Goal: Register for event/course

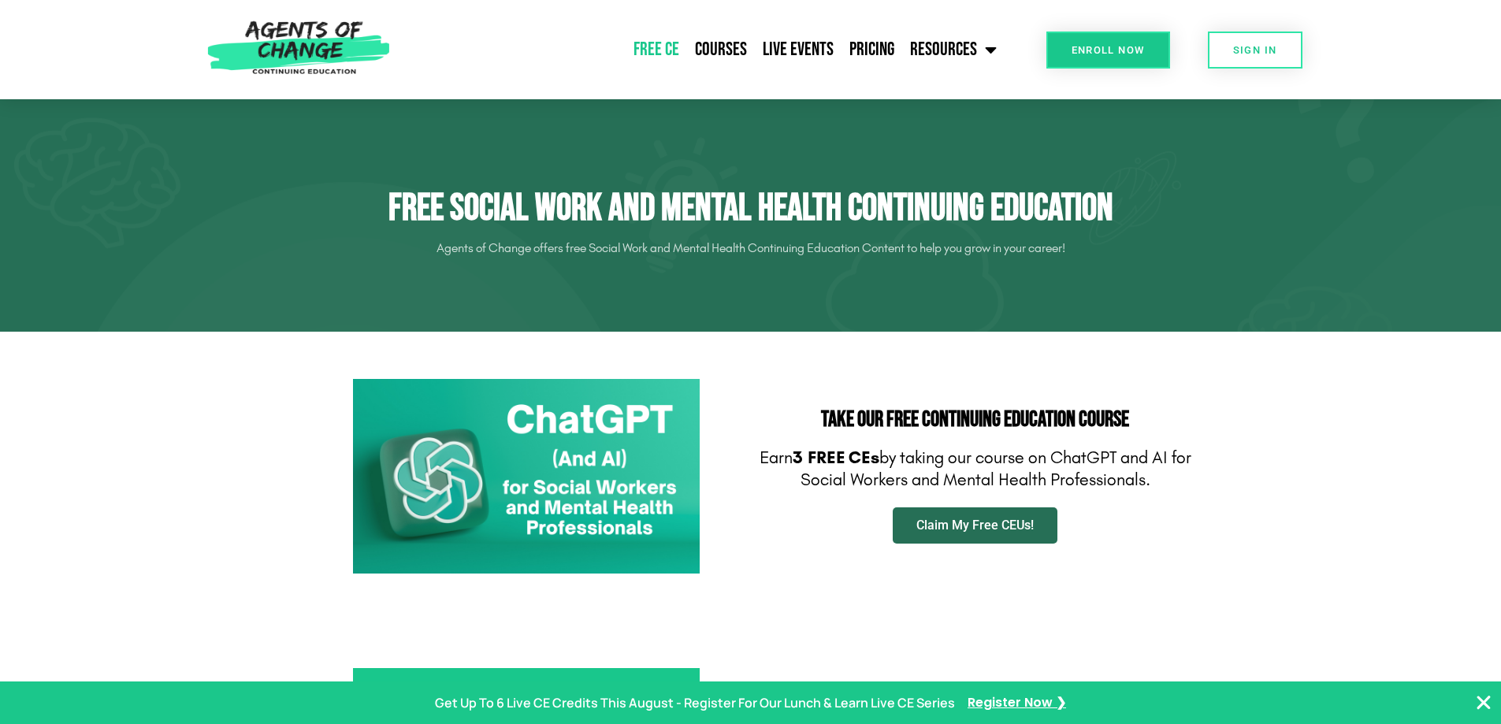
click at [989, 531] on span "Claim My Free CEUs!" at bounding box center [974, 525] width 117 height 13
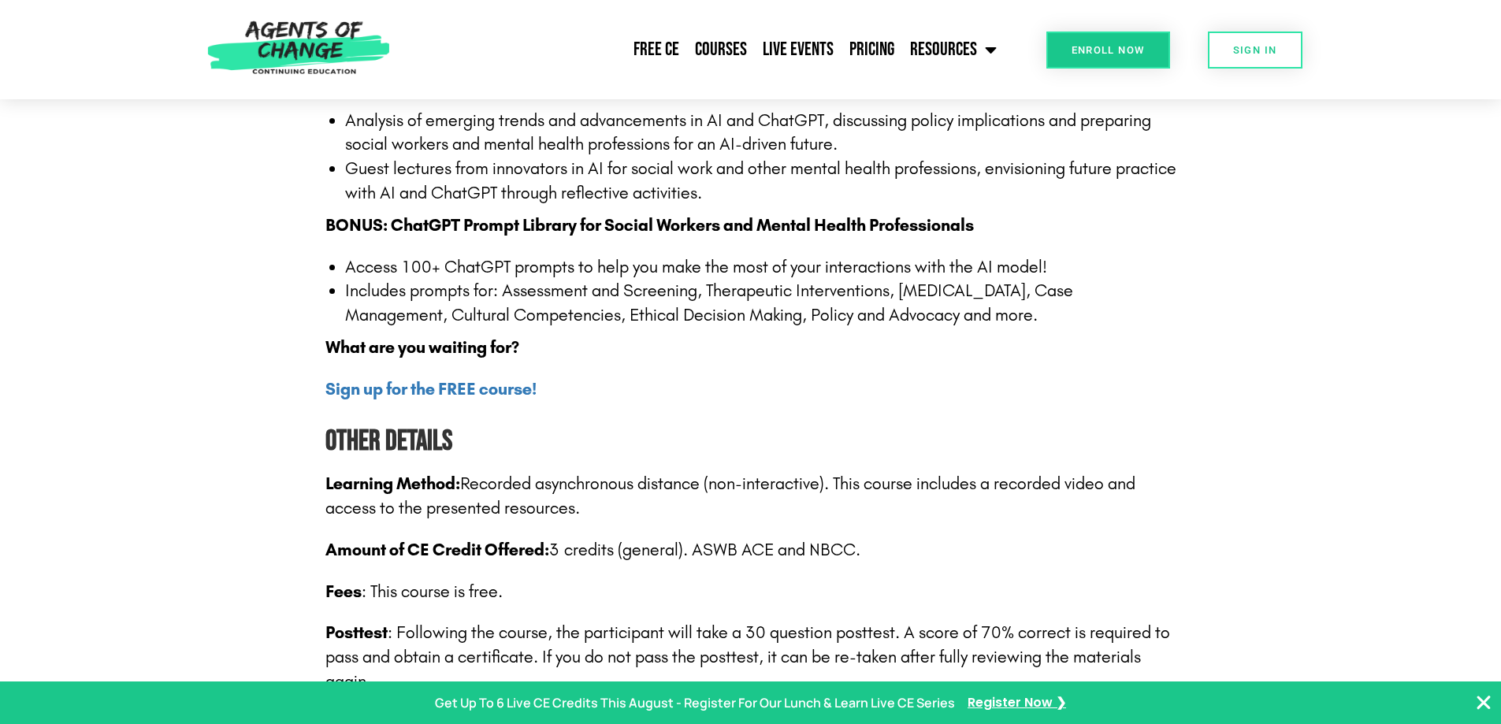
scroll to position [1969, 0]
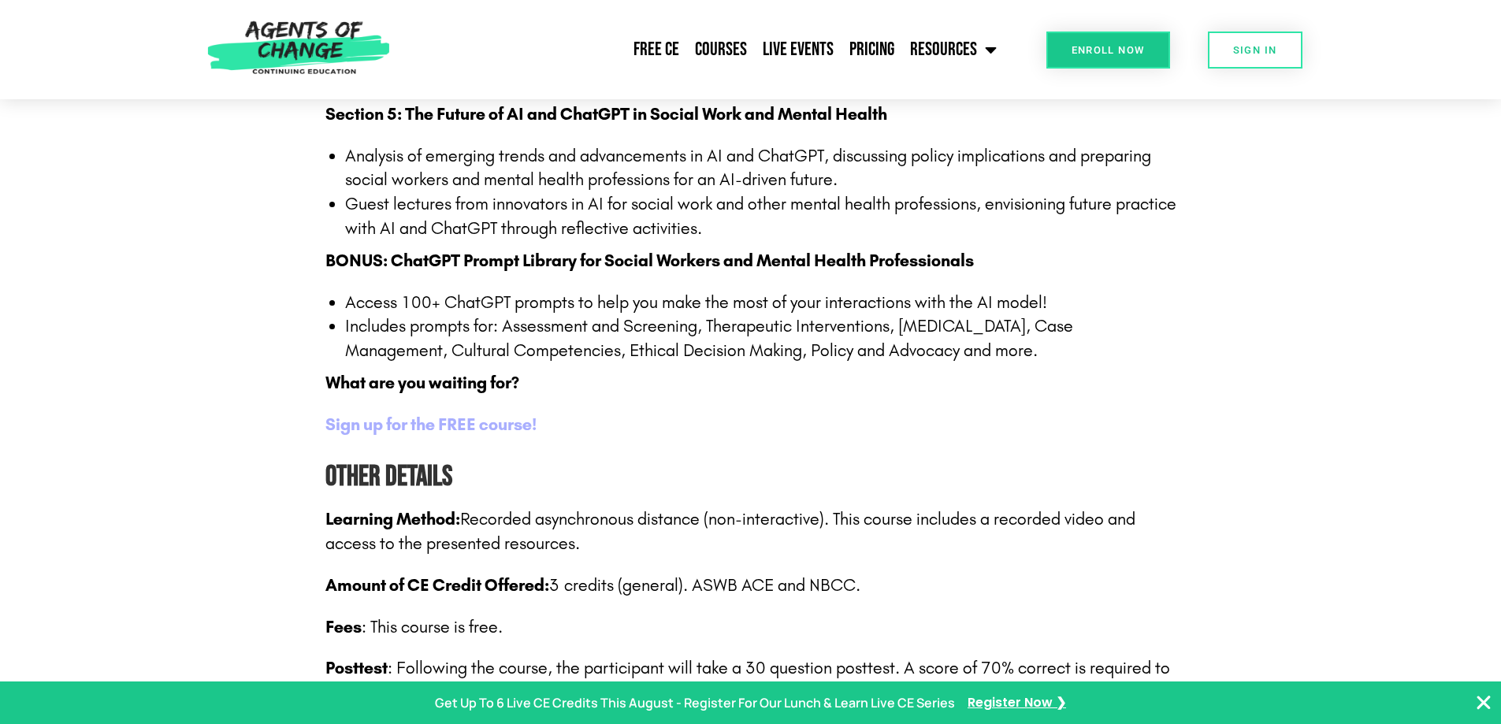
click at [508, 425] on b "Sign up for the FREE course!" at bounding box center [430, 424] width 211 height 20
